Goal: Transaction & Acquisition: Purchase product/service

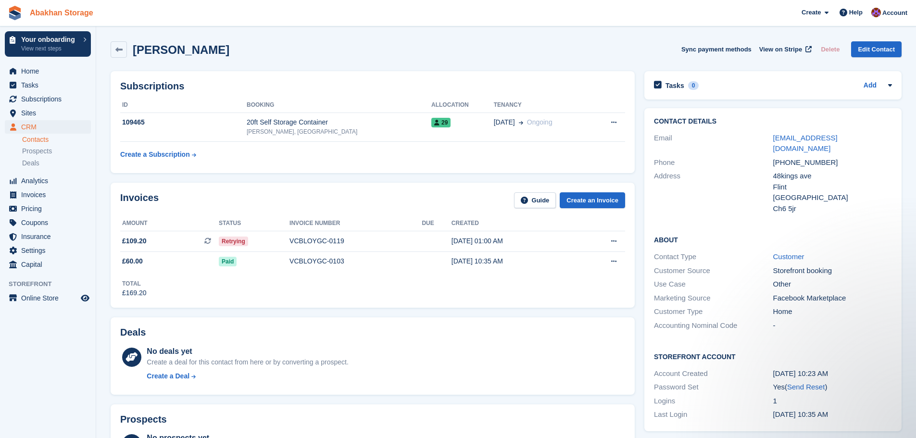
click at [60, 16] on link "Abakhan Storage" at bounding box center [61, 13] width 71 height 16
click at [32, 76] on span "Home" at bounding box center [50, 70] width 58 height 13
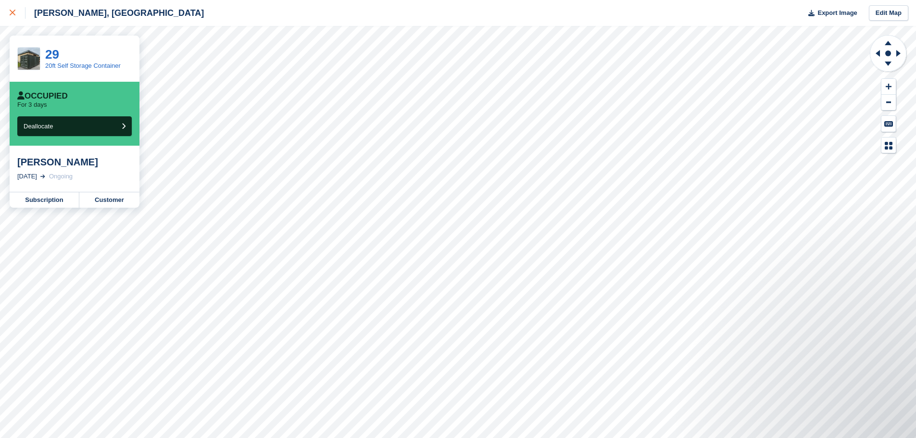
click at [8, 17] on link at bounding box center [12, 13] width 25 height 26
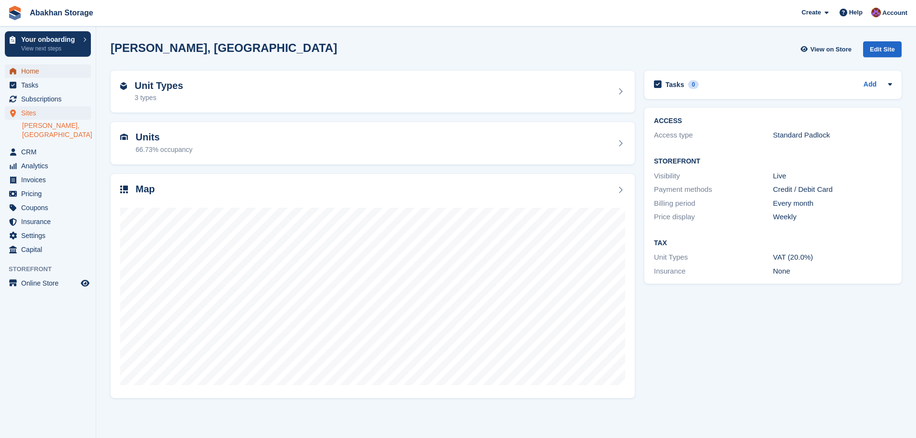
click at [43, 75] on span "Home" at bounding box center [50, 70] width 58 height 13
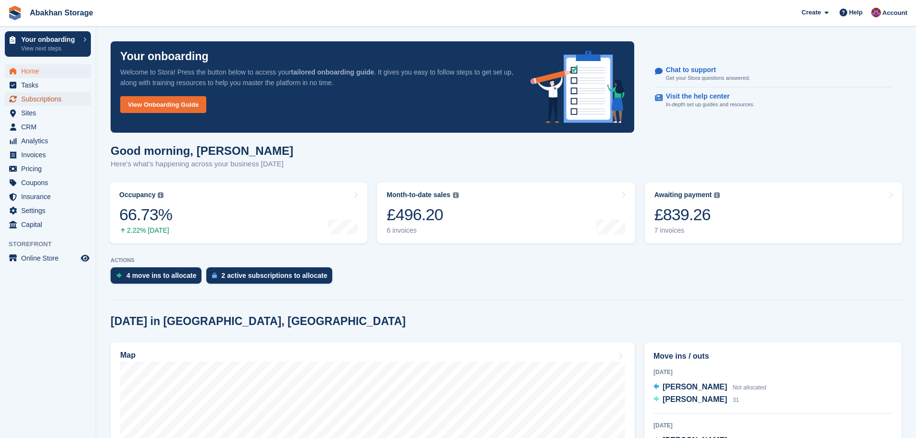
click at [51, 102] on span "Subscriptions" at bounding box center [50, 98] width 58 height 13
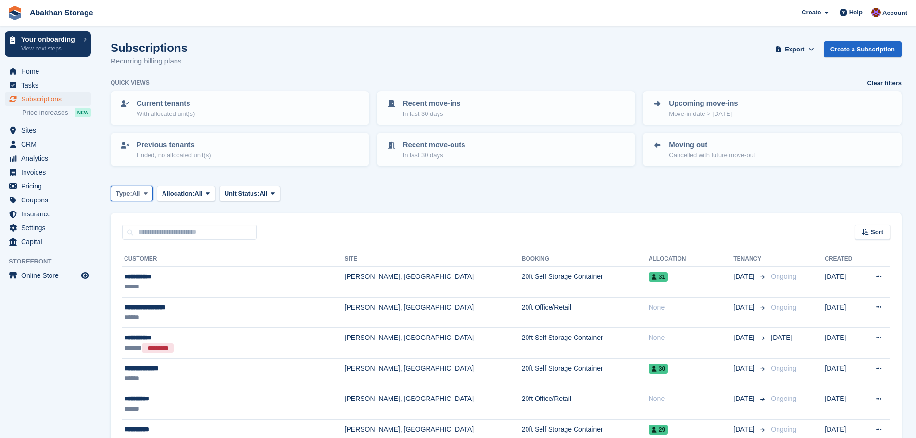
click at [139, 195] on span "All" at bounding box center [136, 194] width 8 height 10
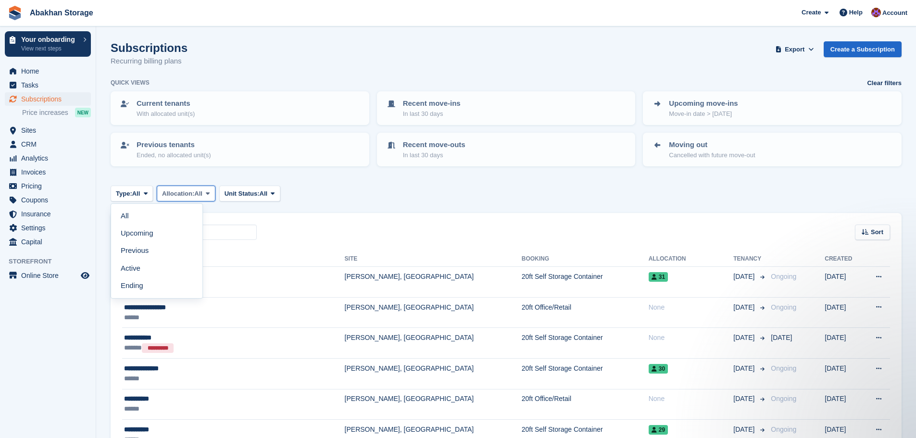
click at [194, 195] on span "Allocation:" at bounding box center [178, 194] width 32 height 10
click at [45, 174] on span "Invoices" at bounding box center [50, 171] width 58 height 13
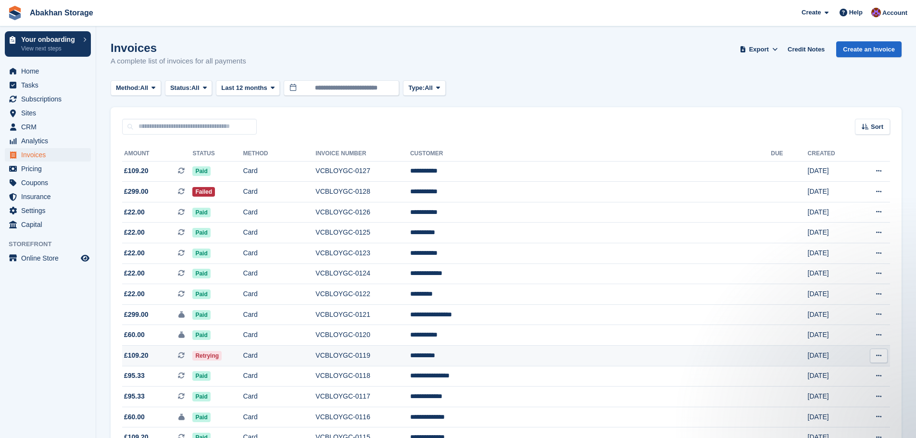
click at [410, 355] on td "VCBLOYGC-0119" at bounding box center [363, 356] width 95 height 21
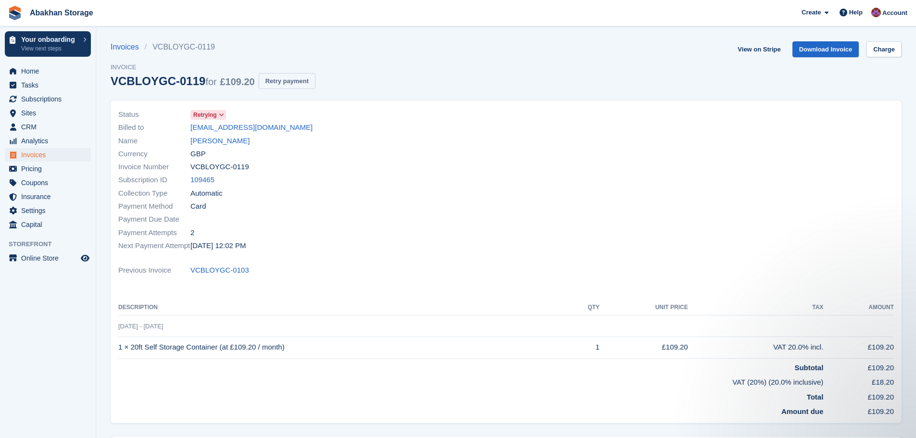
click at [276, 76] on button "Retry payment" at bounding box center [287, 81] width 57 height 16
